Goal: Information Seeking & Learning: Learn about a topic

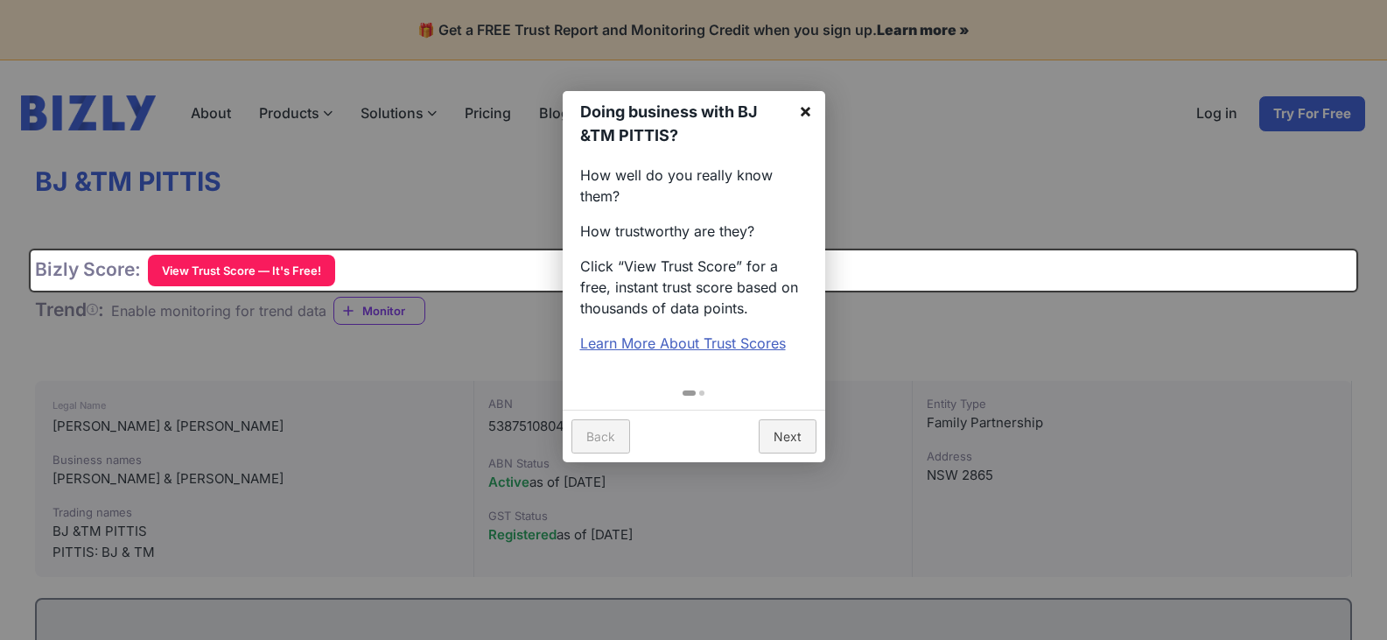
click at [806, 116] on link "×" at bounding box center [805, 110] width 39 height 39
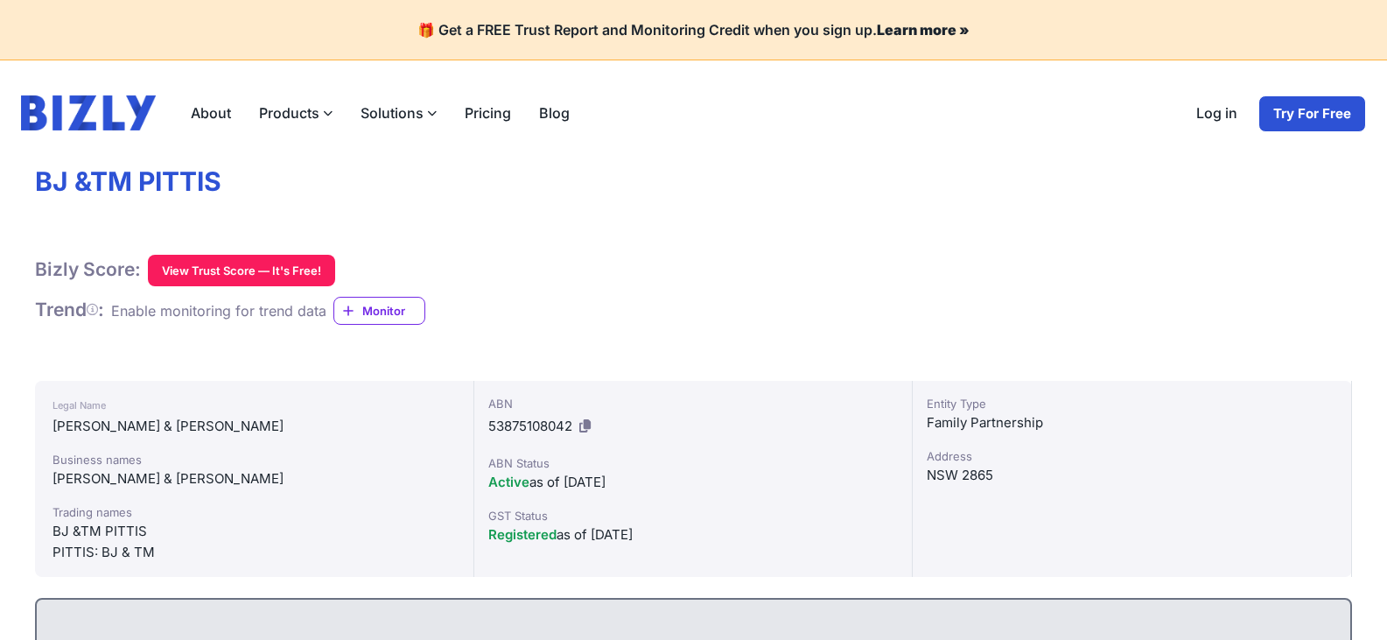
click at [316, 120] on label "Products" at bounding box center [296, 112] width 102 height 35
click at [0, 0] on input "Products" at bounding box center [0, 0] width 0 height 0
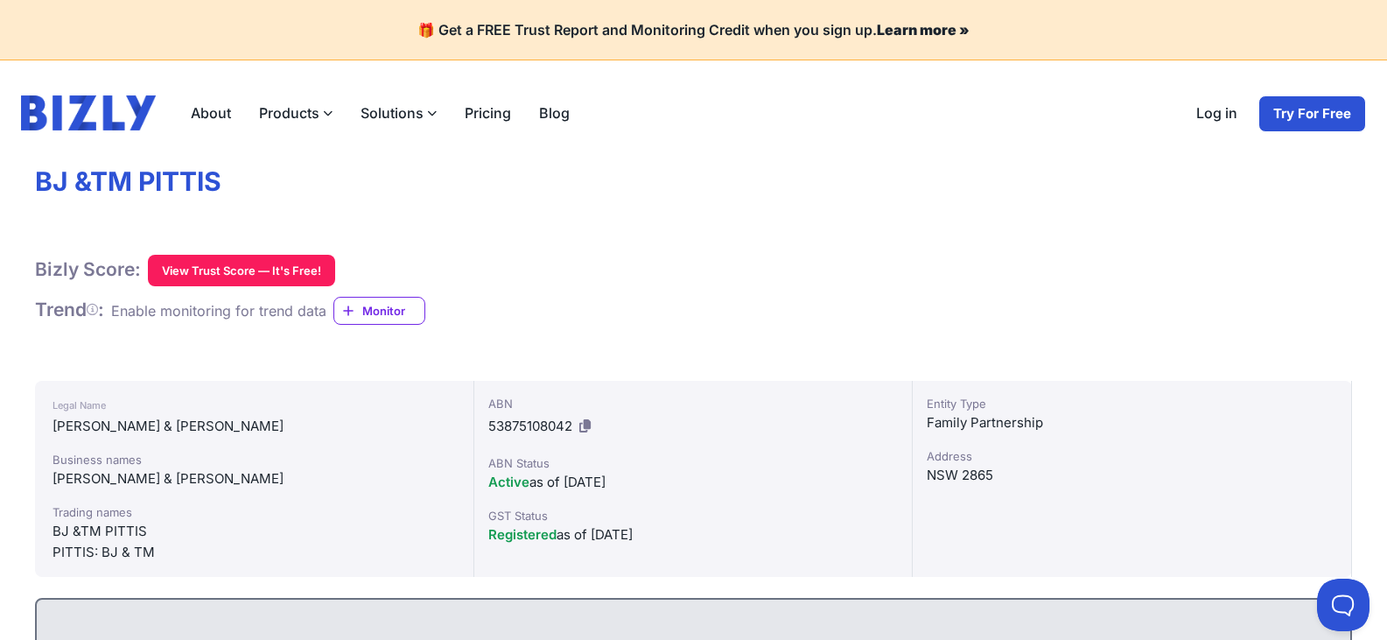
click at [605, 272] on div "Bizly Score: View Trust Score — It's Free! View Trust Score — It's Free!" at bounding box center [693, 271] width 1317 height 32
click at [301, 121] on label "Products" at bounding box center [296, 112] width 102 height 35
click at [0, 0] on input "Products" at bounding box center [0, 0] width 0 height 0
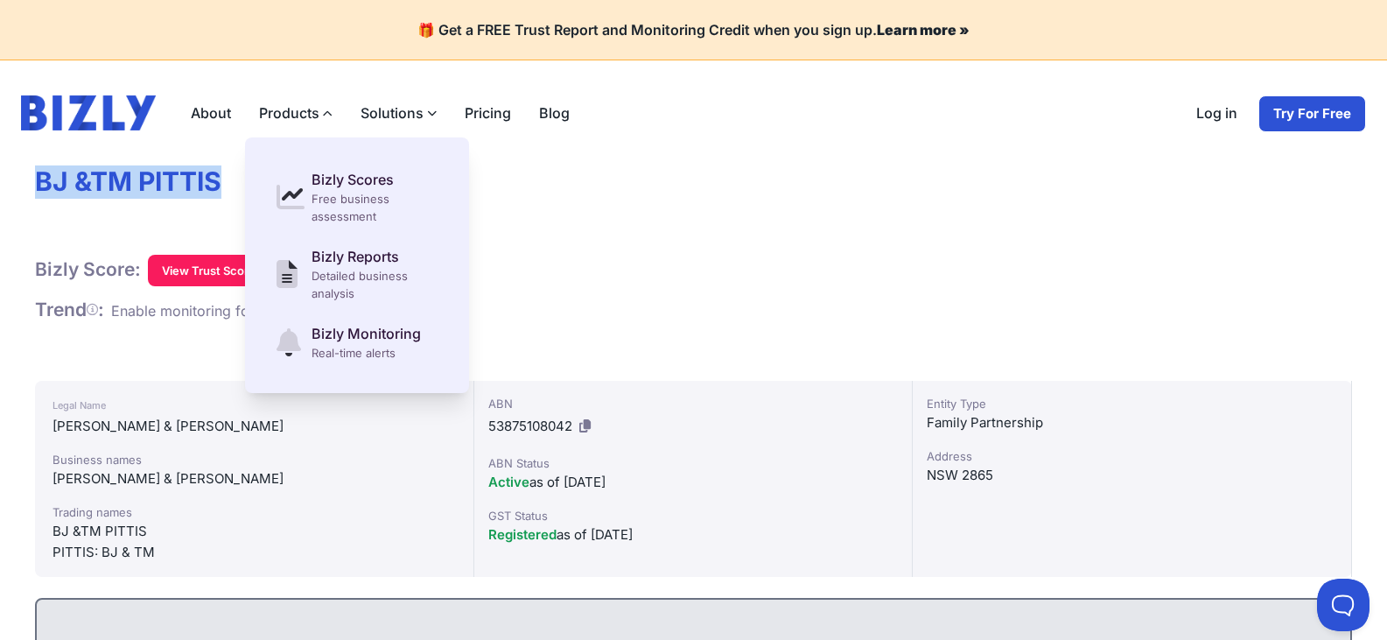
drag, startPoint x: 25, startPoint y: 180, endPoint x: 227, endPoint y: 185, distance: 201.3
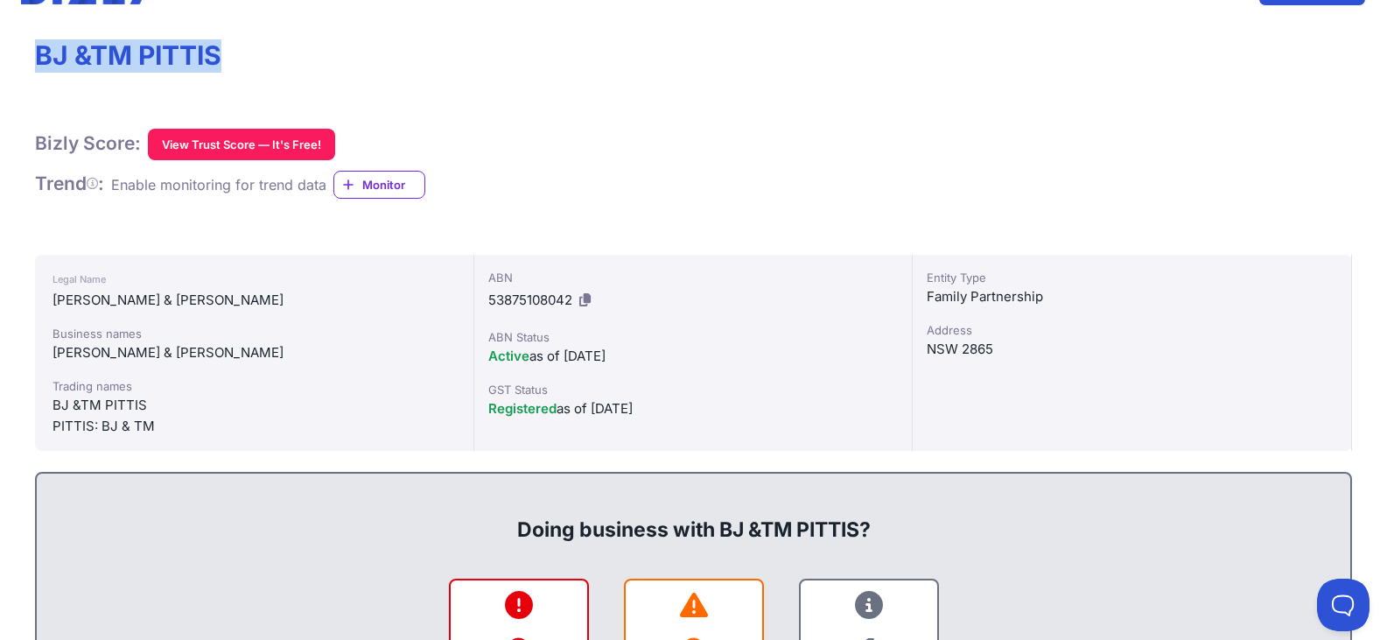
scroll to position [12, 0]
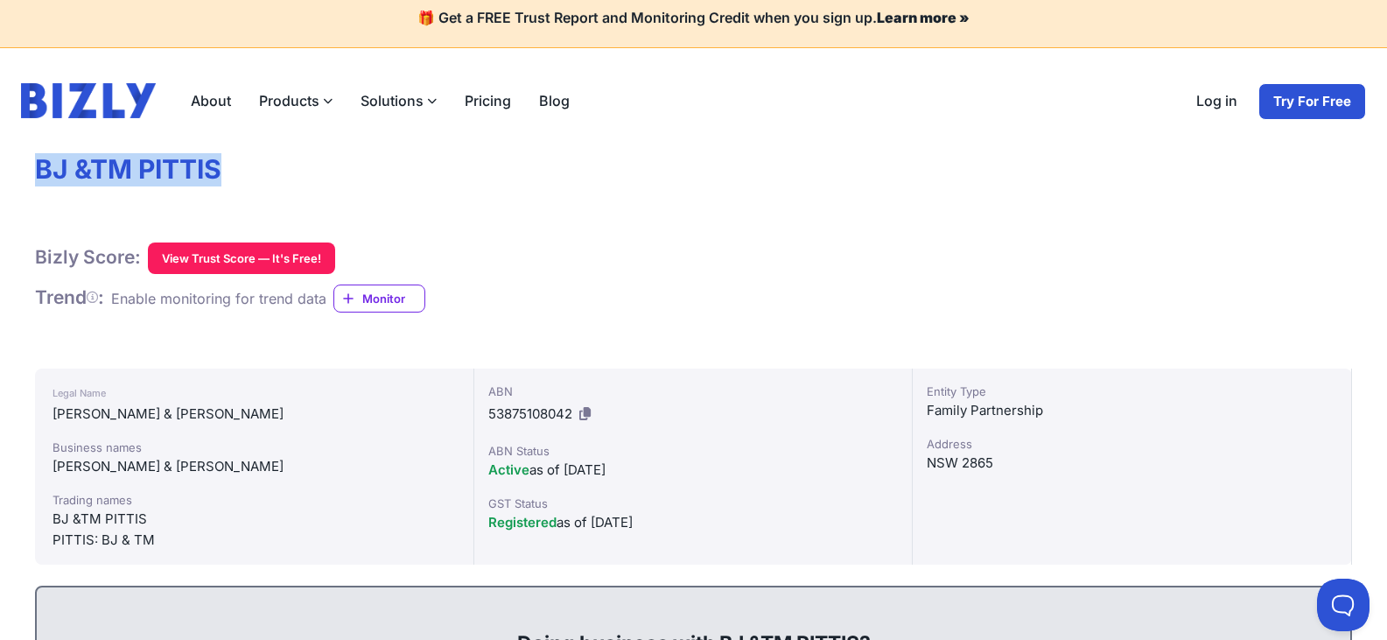
drag, startPoint x: 211, startPoint y: 182, endPoint x: 232, endPoint y: 179, distance: 21.3
click at [211, 182] on h1 "BJ &TM PITTIS" at bounding box center [693, 169] width 1317 height 33
drag, startPoint x: 244, startPoint y: 165, endPoint x: 30, endPoint y: 160, distance: 214.5
copy h1 "BJ &TM PITTIS"
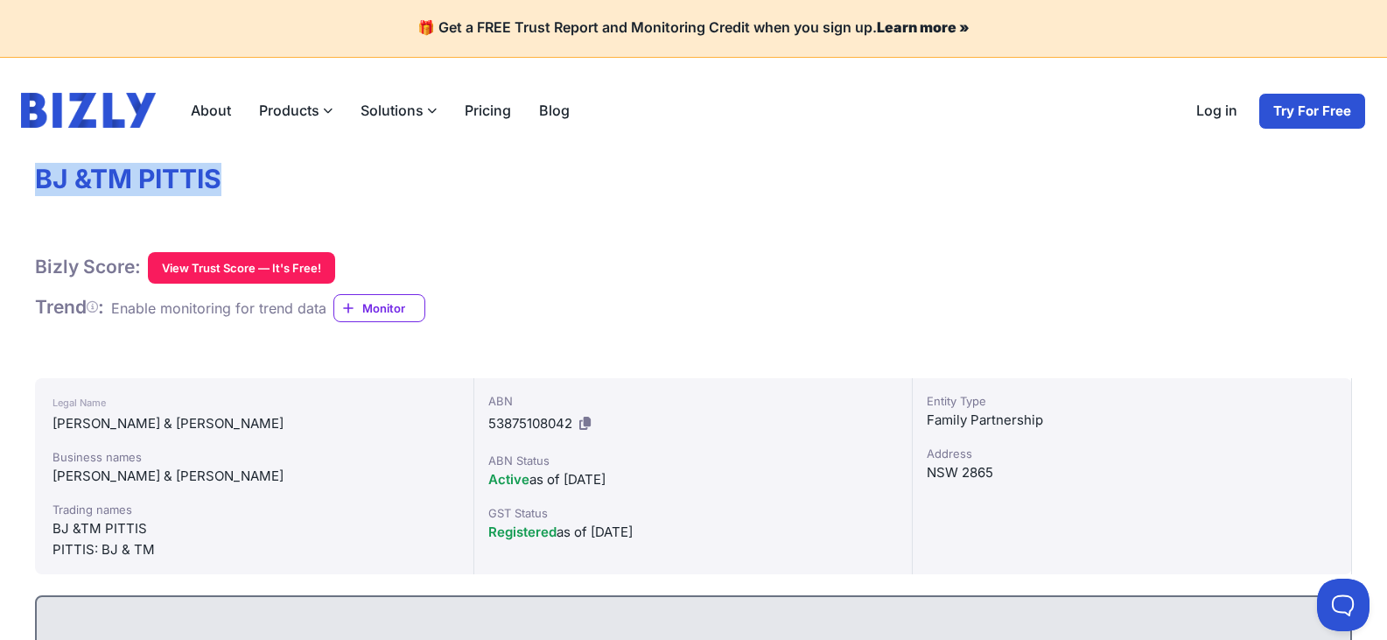
scroll to position [0, 0]
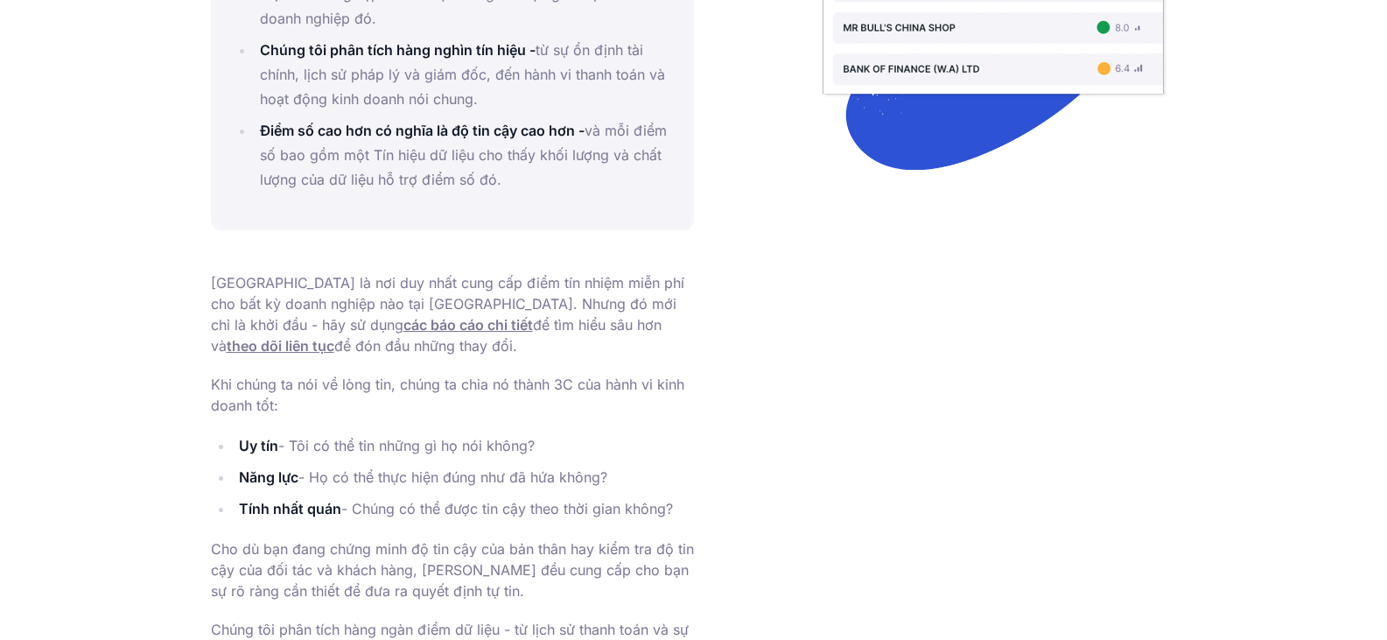
scroll to position [200, 0]
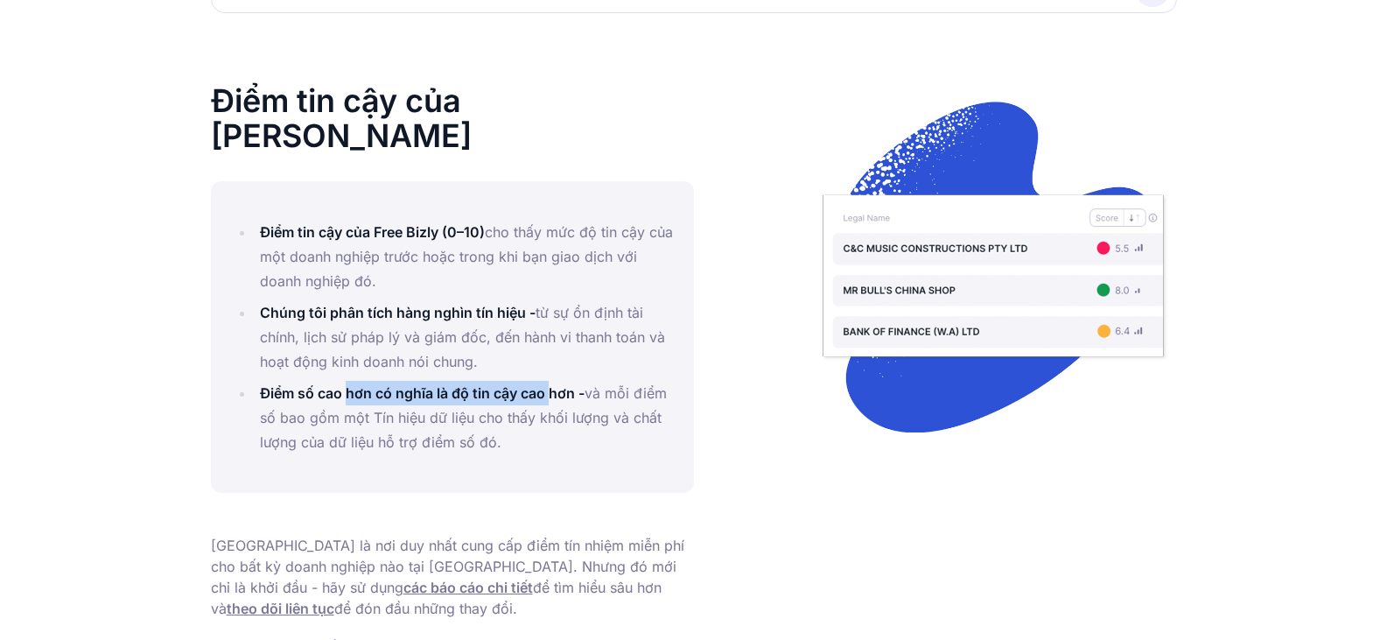
drag, startPoint x: 345, startPoint y: 360, endPoint x: 551, endPoint y: 361, distance: 206.6
click at [551, 384] on font "Điểm số cao hơn có nghĩa là độ tin cậy cao hơn -" at bounding box center [422, 393] width 325 height 18
drag, startPoint x: 575, startPoint y: 446, endPoint x: 593, endPoint y: 415, distance: 36.5
click at [575, 445] on div "Điểm tin cậy của Free Bizly (0–10) cho thấy mức độ tin cậy của một doanh nghiệp…" at bounding box center [452, 337] width 483 height 312
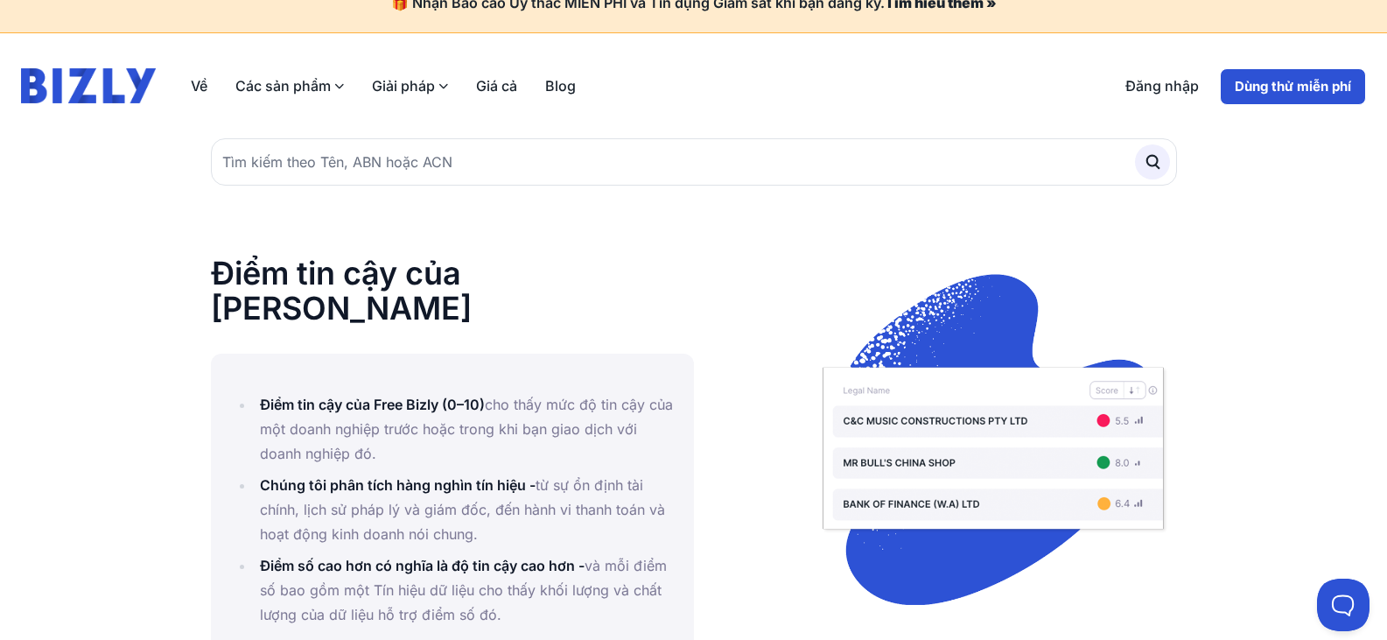
scroll to position [0, 0]
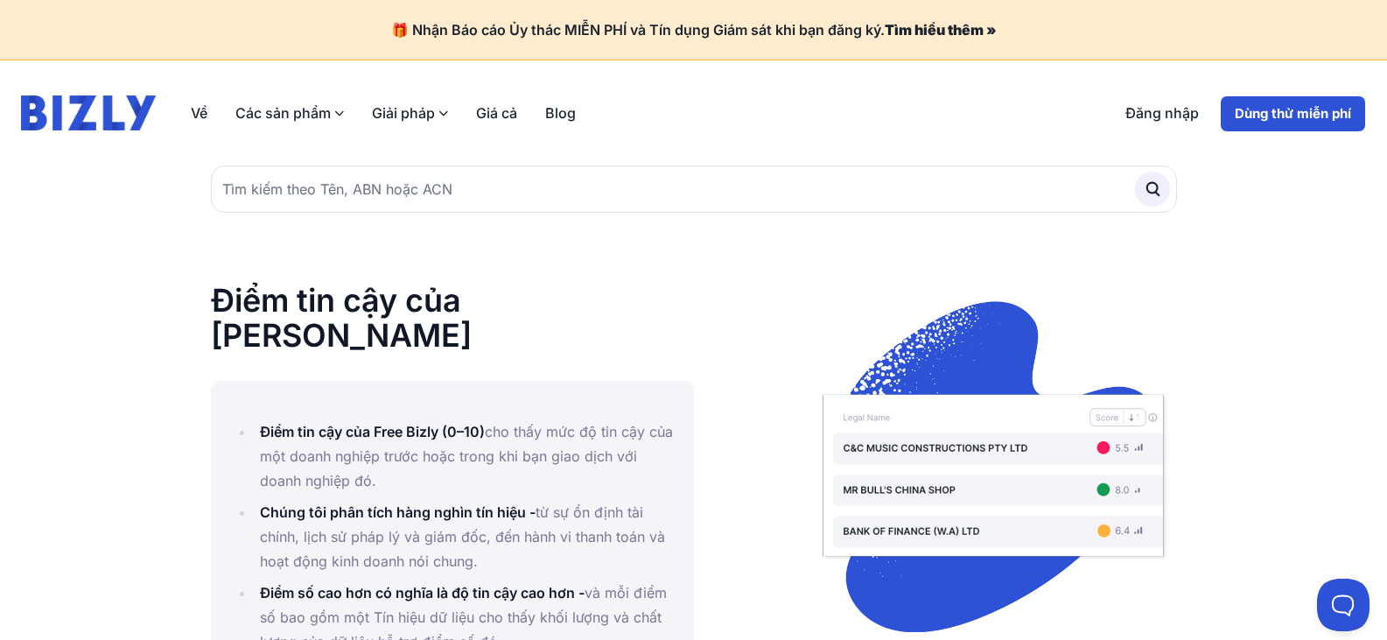
click at [706, 295] on div at bounding box center [935, 467] width 483 height 368
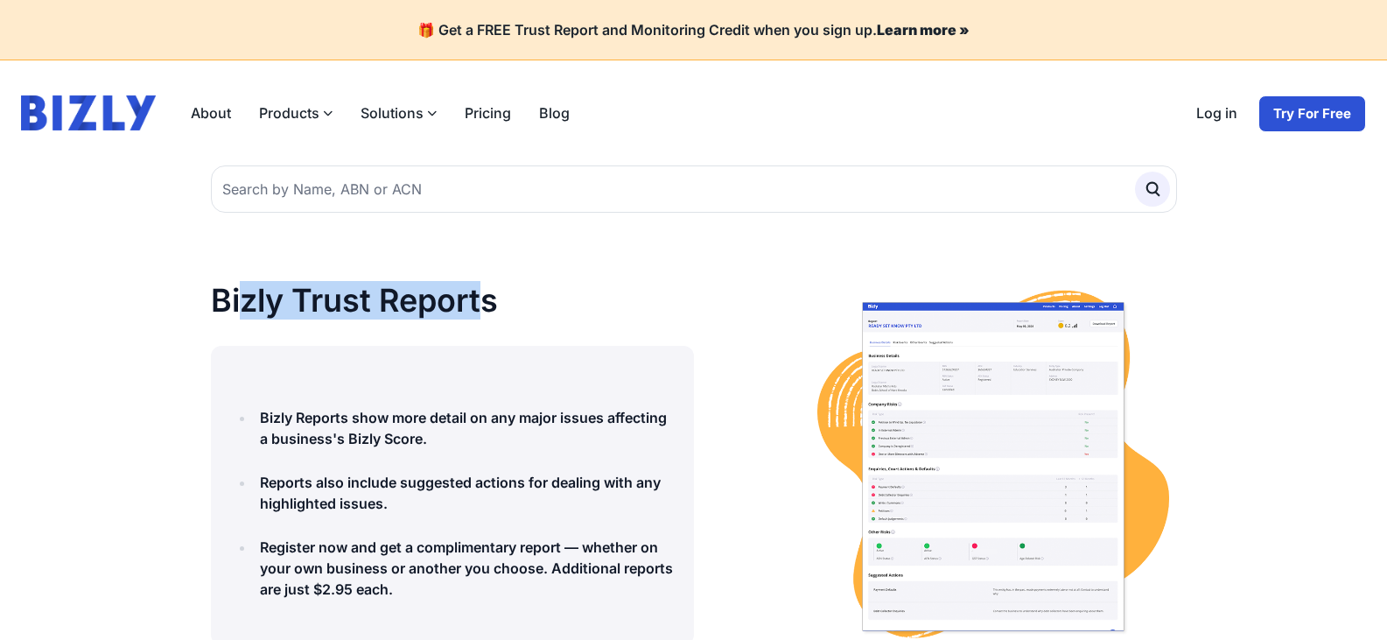
drag, startPoint x: 242, startPoint y: 303, endPoint x: 480, endPoint y: 308, distance: 238.1
click at [480, 308] on h1 "Bizly Trust Reports" at bounding box center [452, 300] width 483 height 35
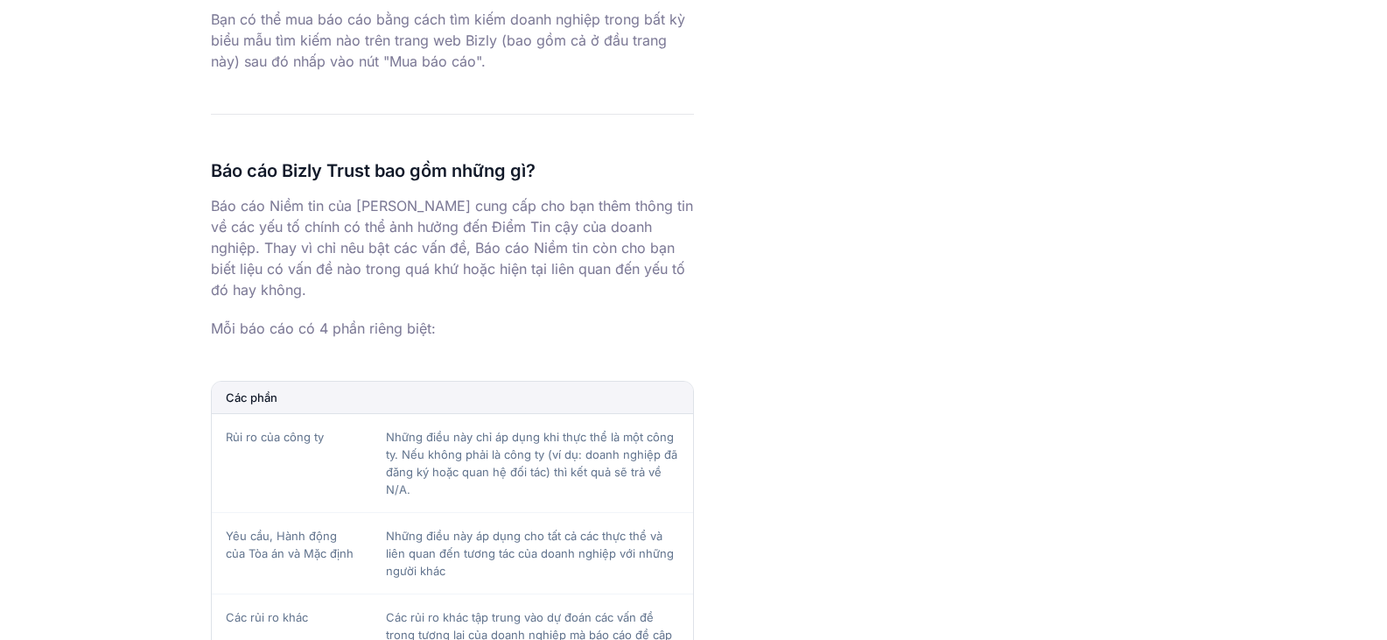
scroll to position [1925, 0]
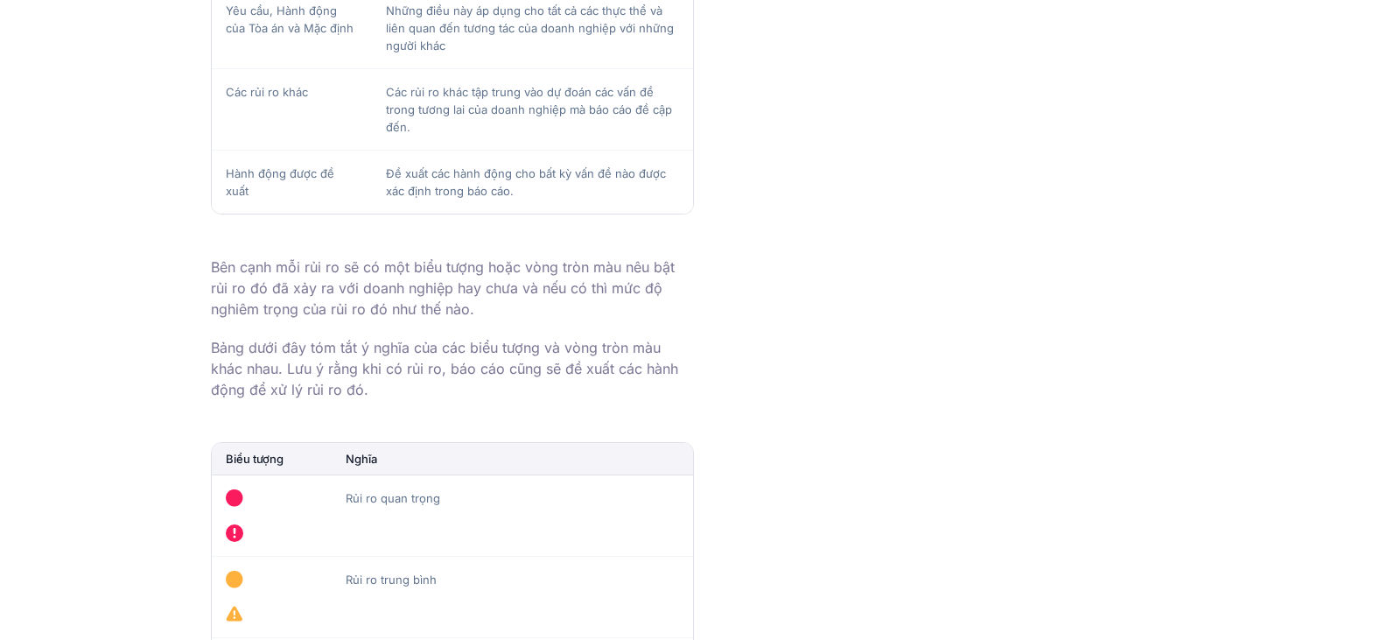
drag, startPoint x: 943, startPoint y: 335, endPoint x: 867, endPoint y: 182, distance: 170.7
click at [943, 335] on div at bounding box center [935, 107] width 483 height 3501
